Goal: Task Accomplishment & Management: Manage account settings

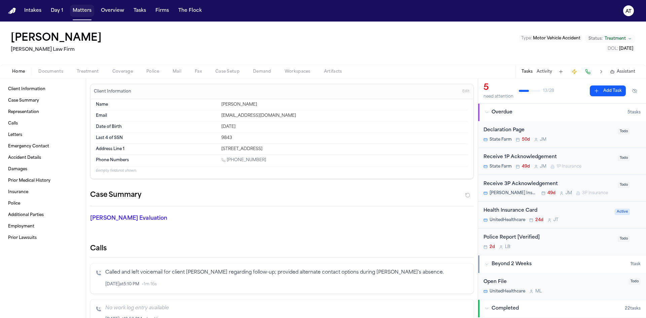
click at [81, 11] on button "Matters" at bounding box center [82, 11] width 24 height 12
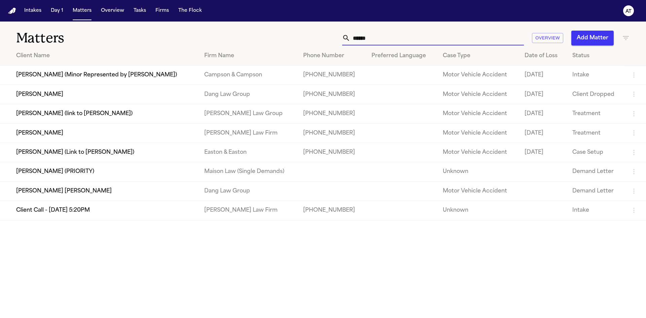
drag, startPoint x: 379, startPoint y: 41, endPoint x: 352, endPoint y: 38, distance: 27.3
click at [352, 38] on input "******" at bounding box center [437, 38] width 174 height 15
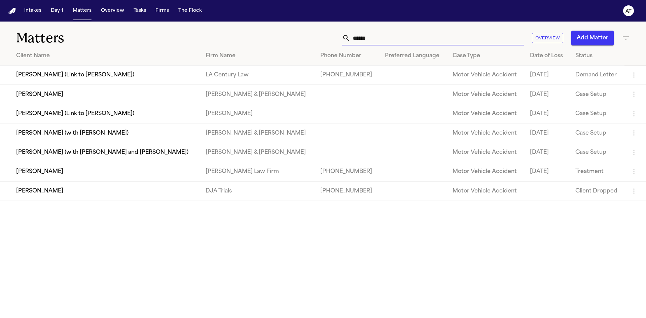
type input "*****"
click at [109, 172] on td "[PERSON_NAME]" at bounding box center [100, 171] width 200 height 19
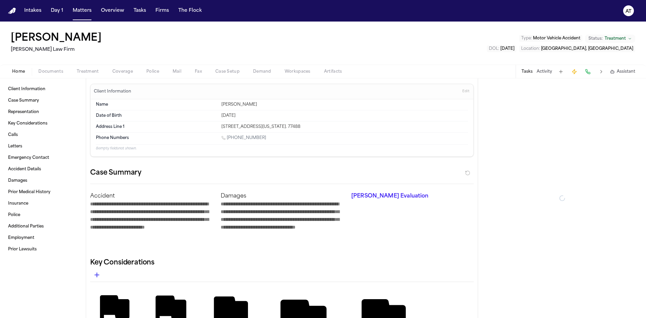
type textarea "*"
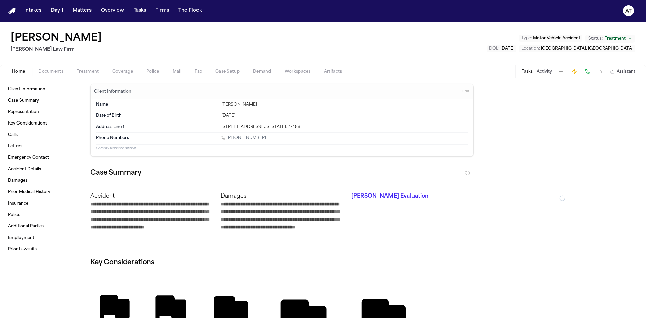
type textarea "*"
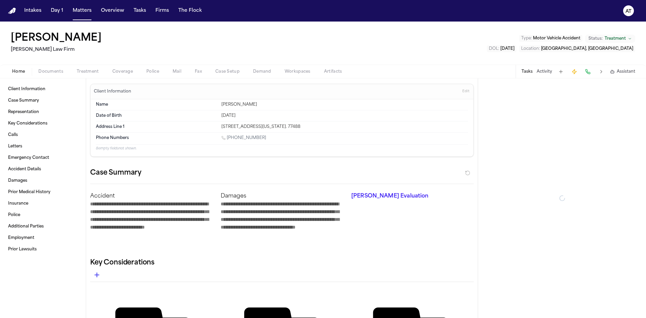
type textarea "*"
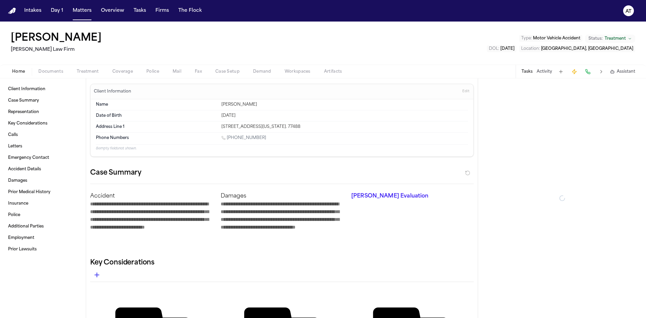
type textarea "*"
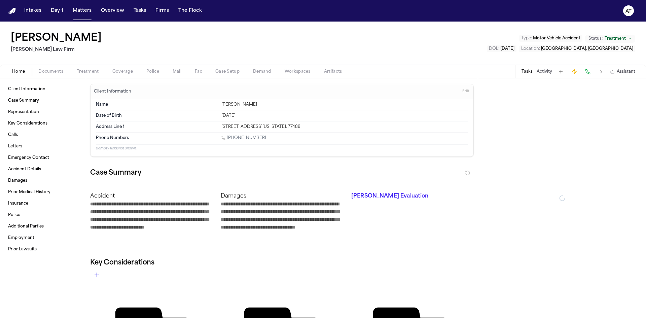
type textarea "*"
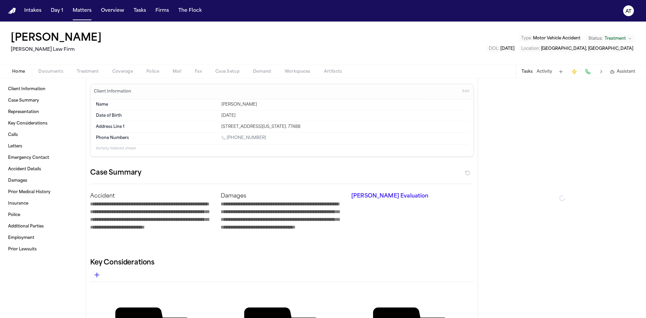
type textarea "*"
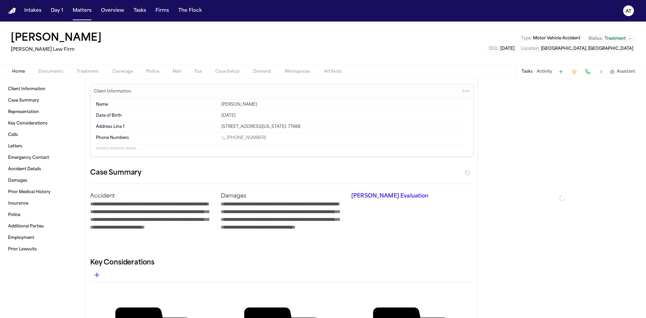
type textarea "*"
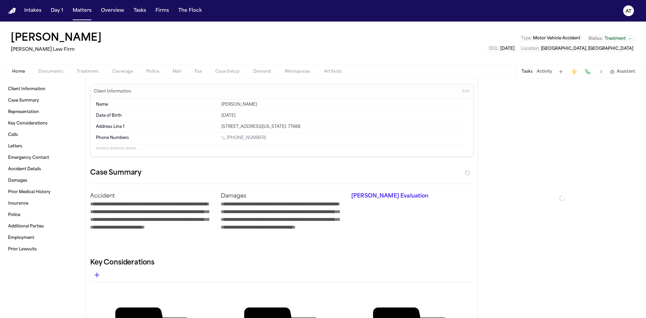
type textarea "*"
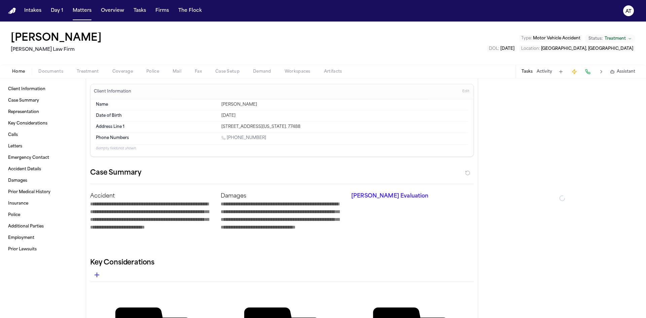
type textarea "*"
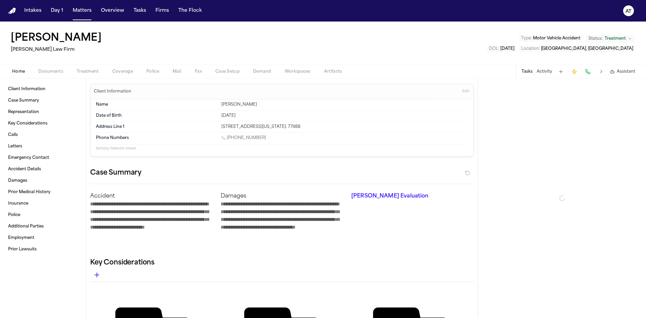
type textarea "*"
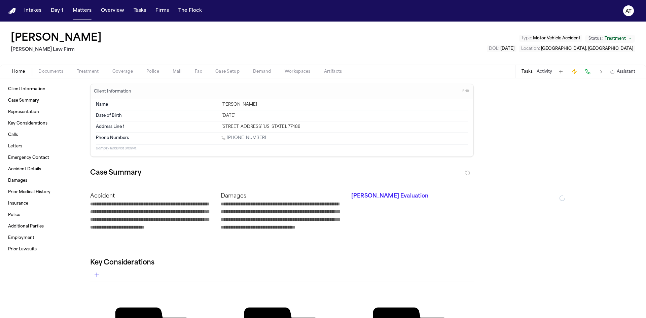
type textarea "*"
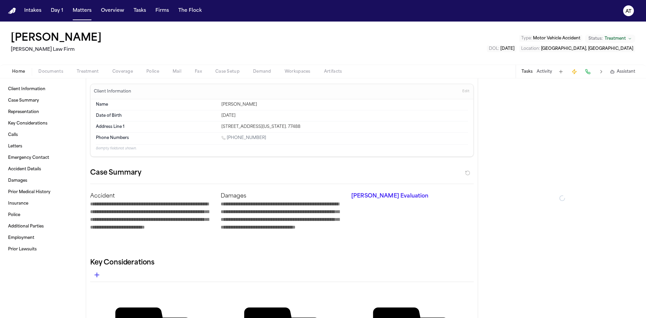
type textarea "*"
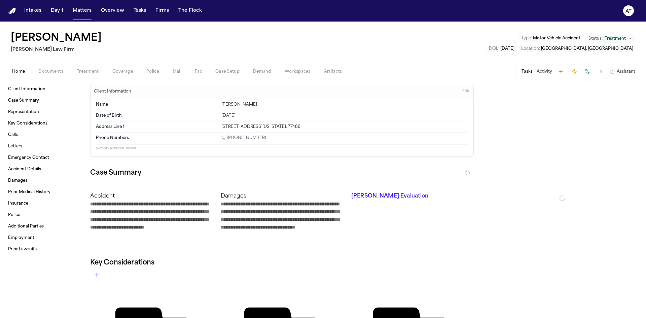
type textarea "*"
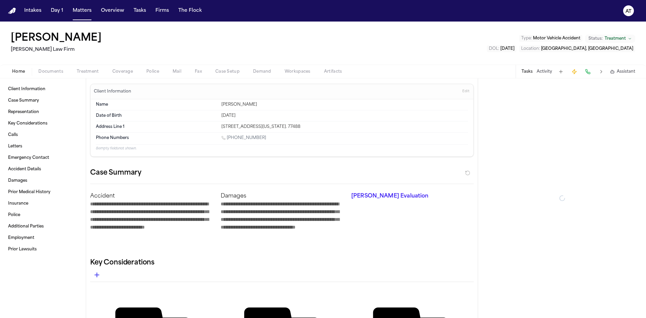
type textarea "*"
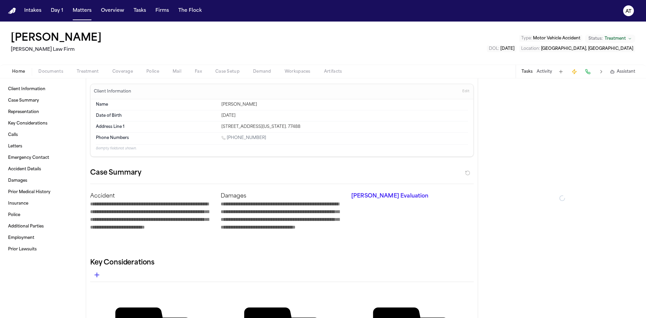
type textarea "*"
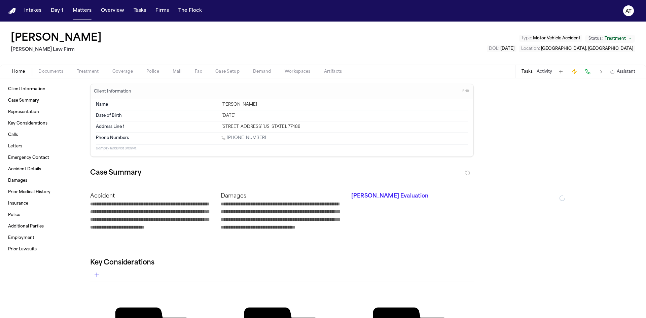
type textarea "*"
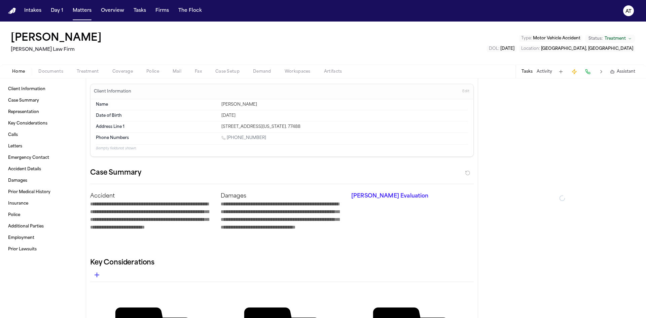
type textarea "*"
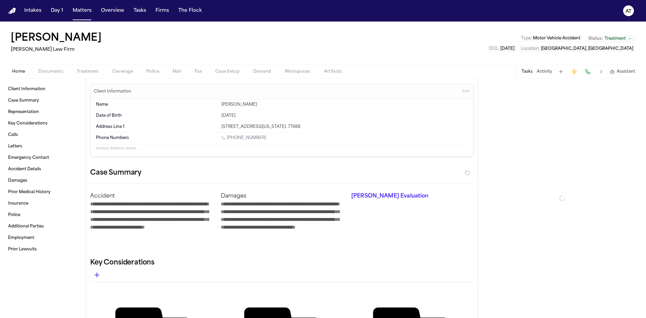
type textarea "*"
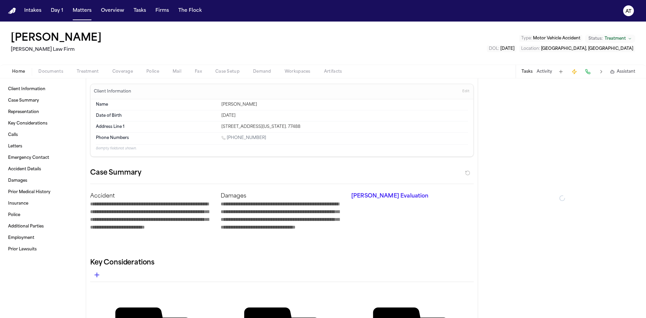
type textarea "*"
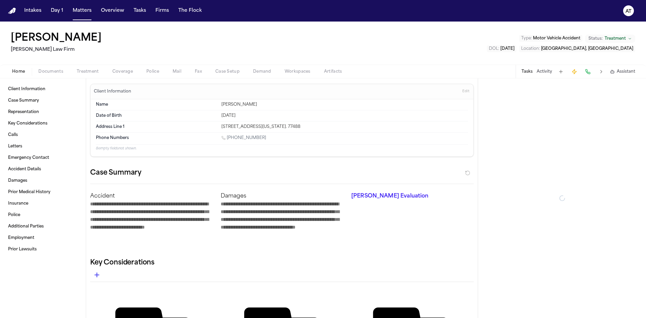
type textarea "*"
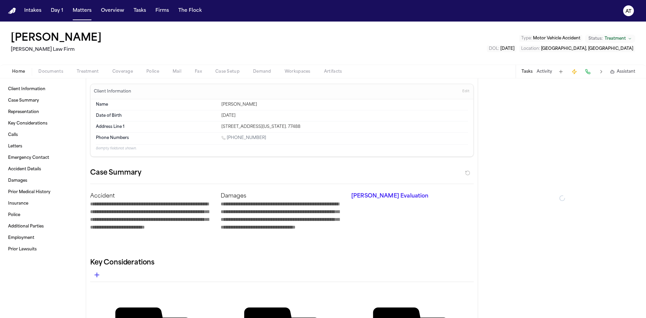
type textarea "*"
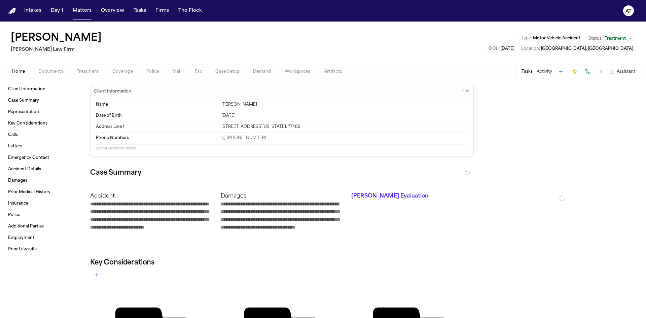
type textarea "*"
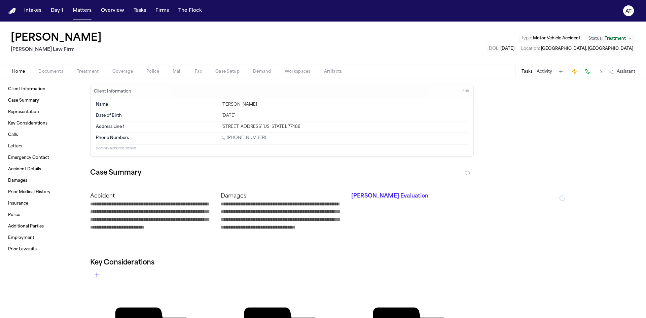
type textarea "*"
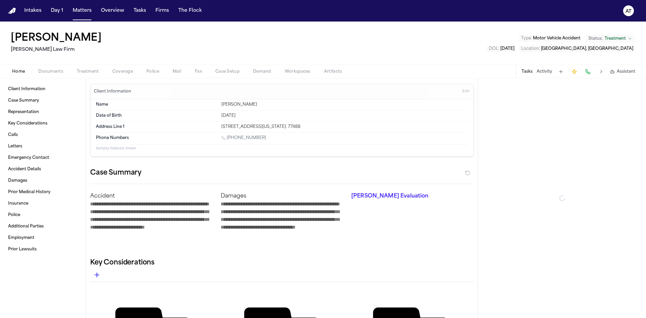
type textarea "*"
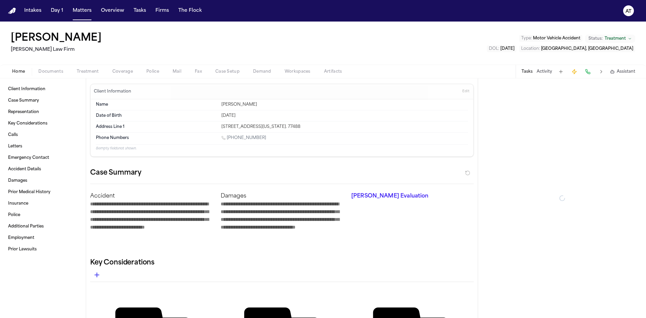
type textarea "*"
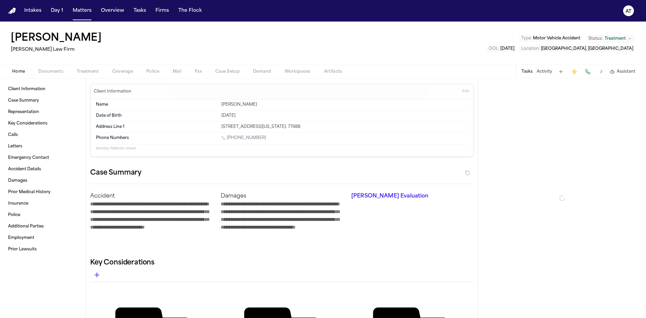
type textarea "*"
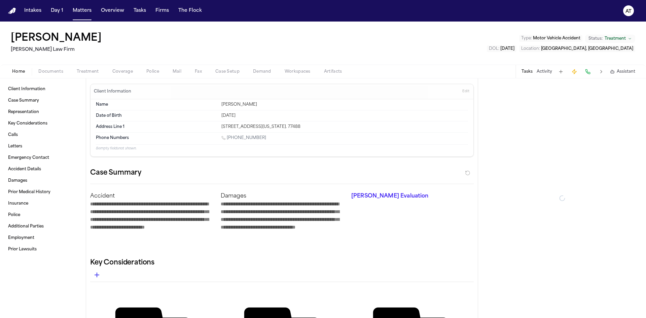
type textarea "*"
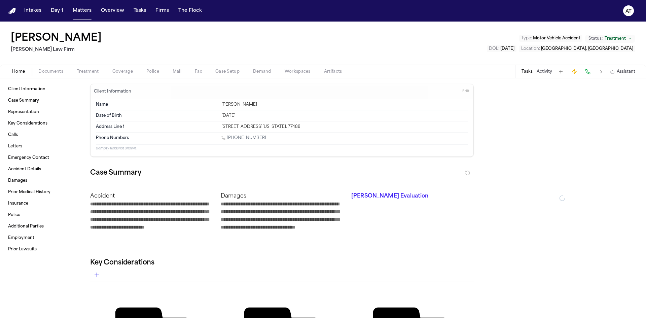
type textarea "*"
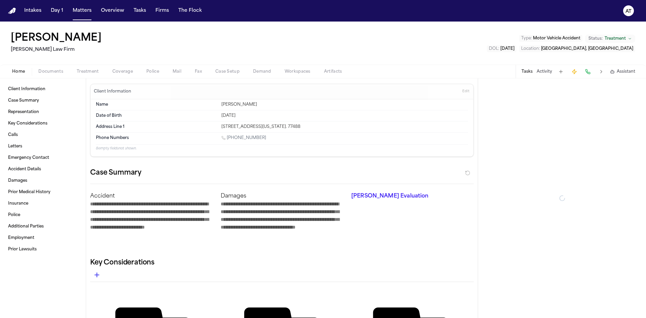
type textarea "*"
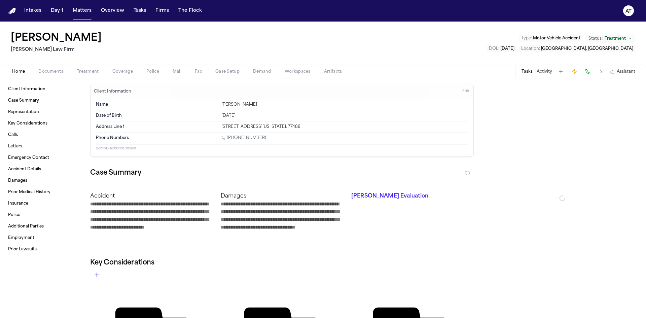
type textarea "*"
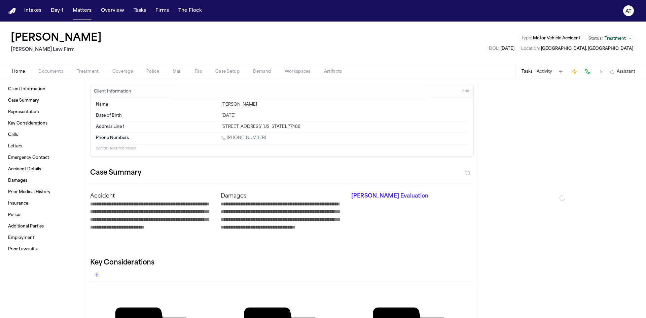
type textarea "*"
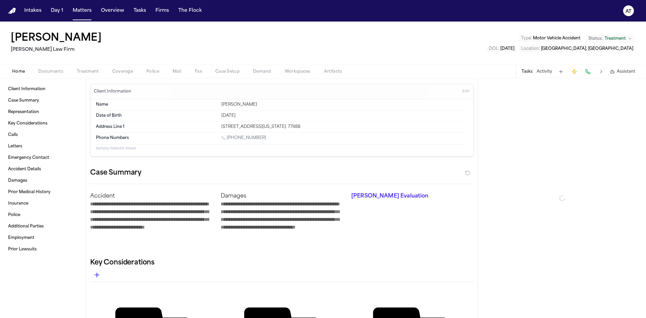
type textarea "*"
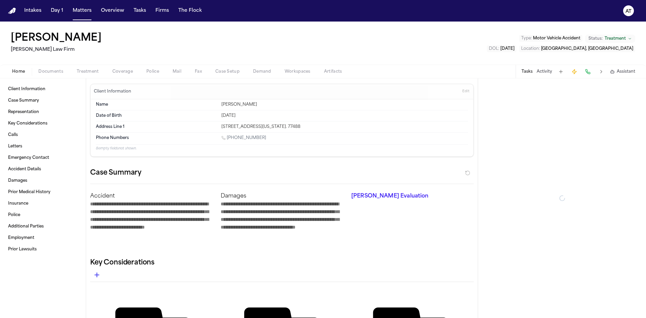
type textarea "*"
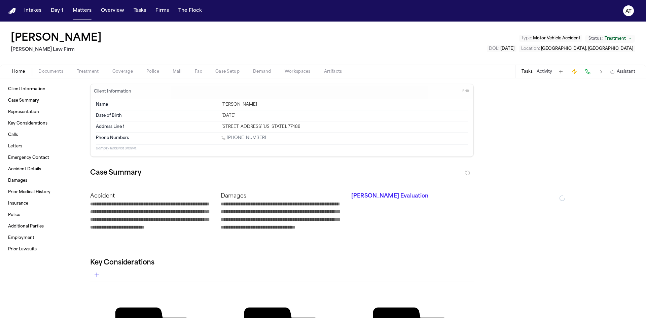
type textarea "*"
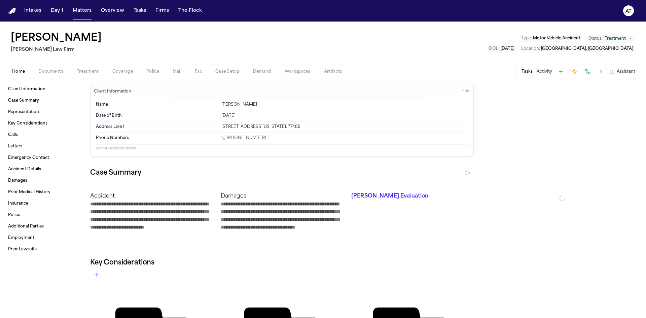
type textarea "*"
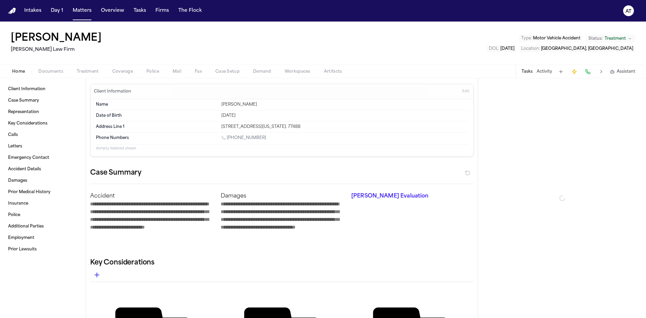
type textarea "*"
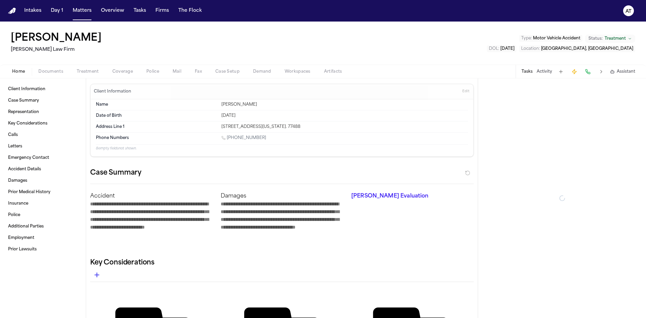
type textarea "*"
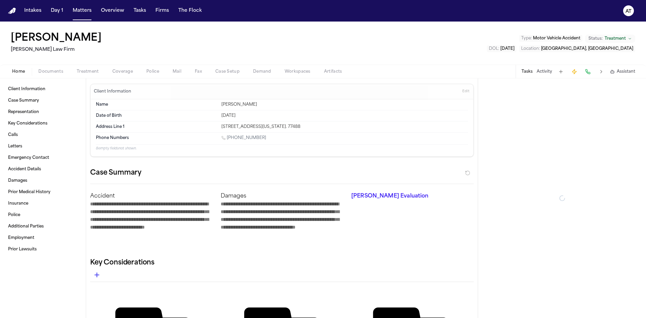
type textarea "*"
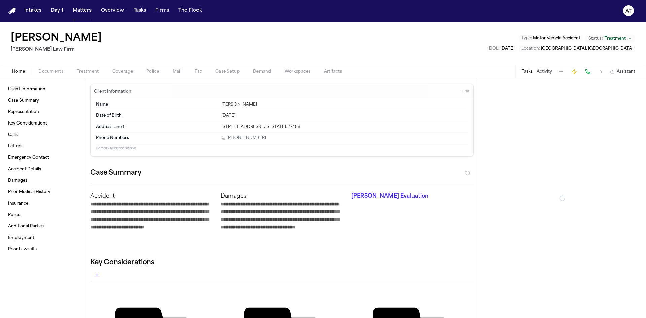
type textarea "*"
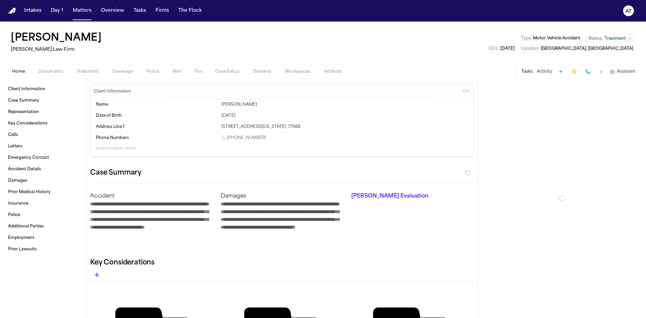
type textarea "*"
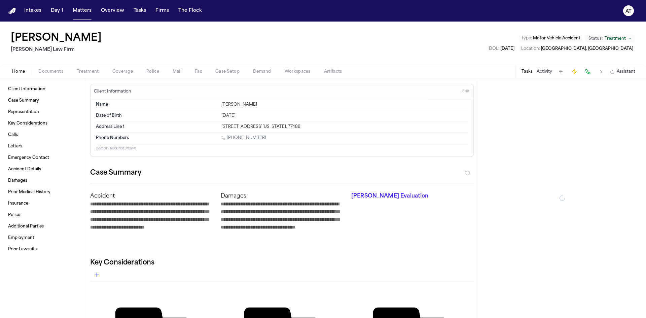
type textarea "*"
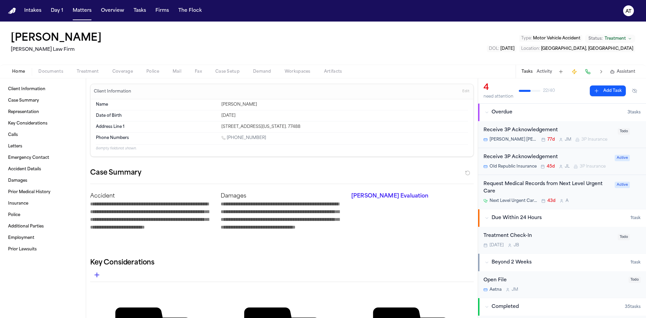
click at [49, 73] on span "Documents" at bounding box center [50, 71] width 25 height 5
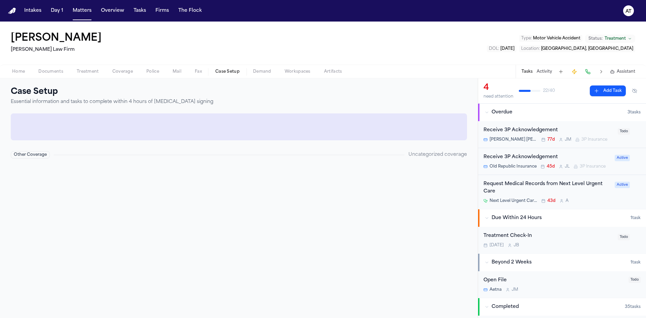
click at [237, 73] on span "Case Setup" at bounding box center [227, 71] width 24 height 5
